Goal: Complete application form

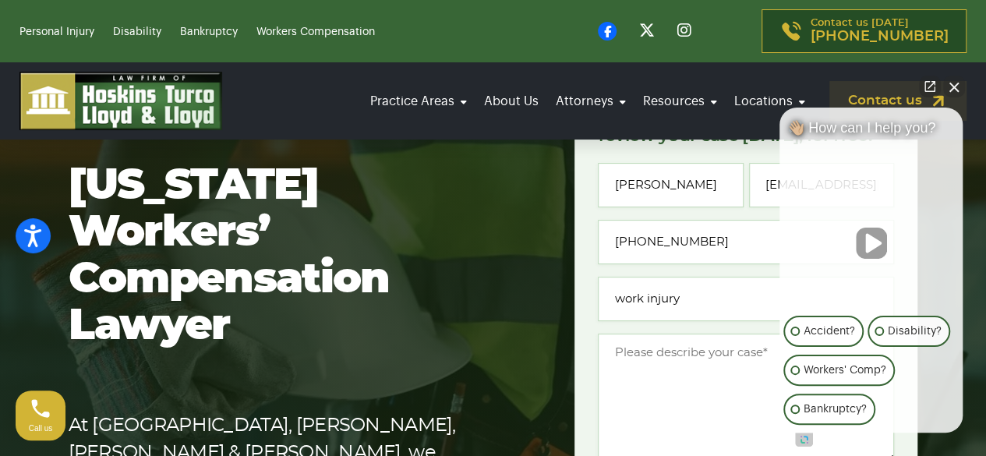
type input "work injury"
click at [652, 391] on textarea "Message *" at bounding box center [746, 398] width 296 height 129
type textarea "I am seeking legal representation for a personal injury matter resulting from a…"
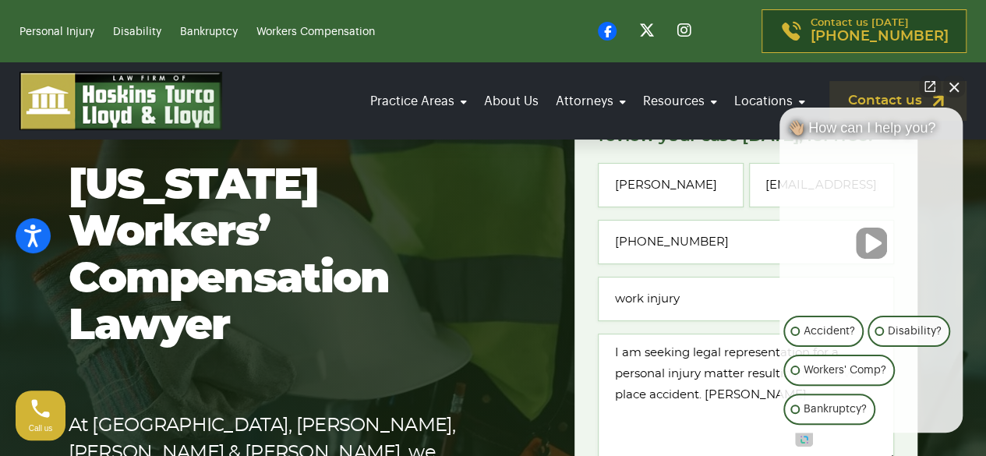
click at [957, 86] on button "Close Intaker Chat Widget" at bounding box center [954, 87] width 22 height 22
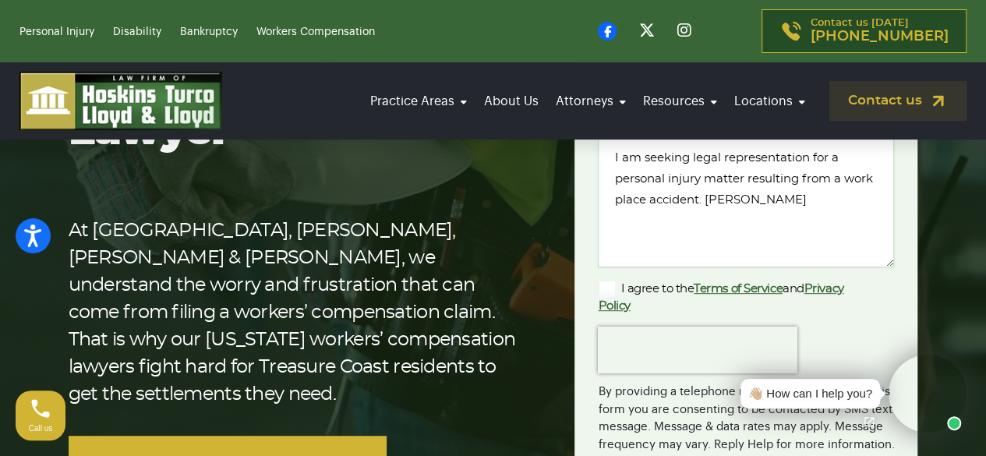
scroll to position [312, 0]
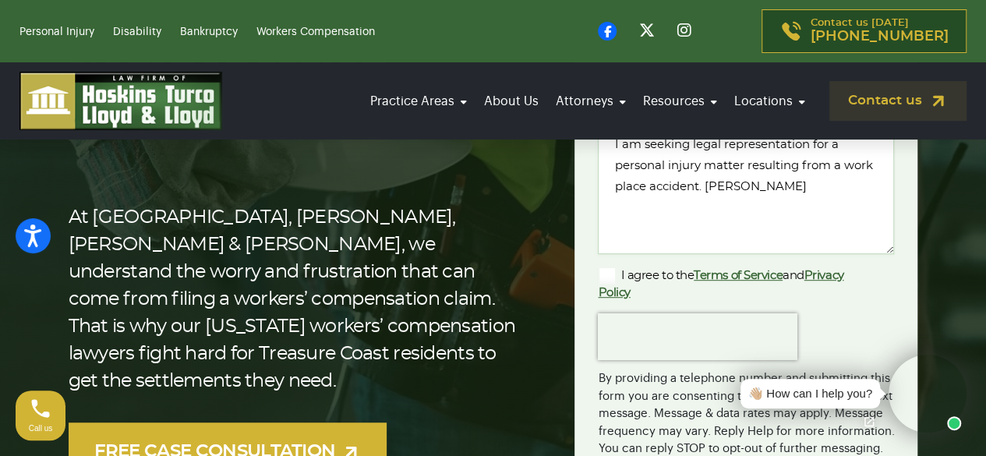
click at [603, 270] on label "I agree to the Terms of Service and Privacy Policy" at bounding box center [733, 284] width 271 height 34
click at [0, 0] on input "I agree to the Terms of Service and Privacy Policy" at bounding box center [0, 0] width 0 height 0
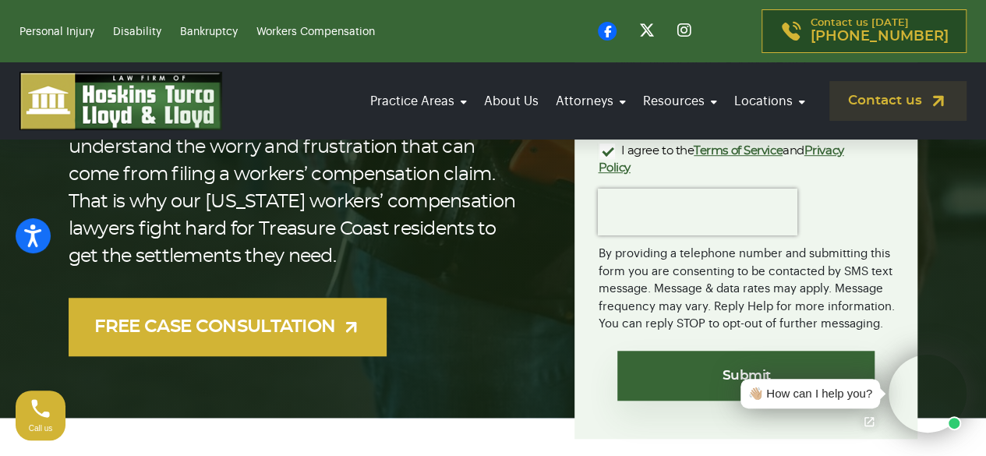
scroll to position [519, 0]
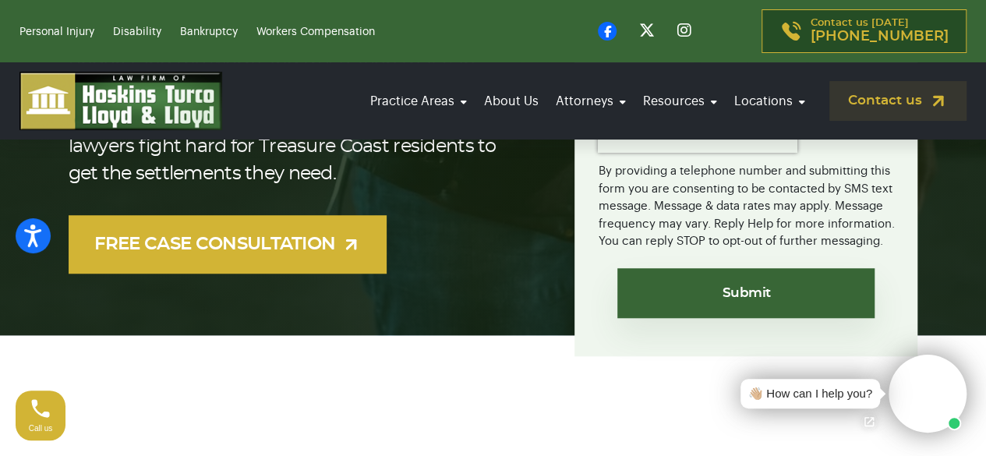
click at [751, 291] on input "Submit" at bounding box center [745, 293] width 257 height 50
